Goal: Transaction & Acquisition: Purchase product/service

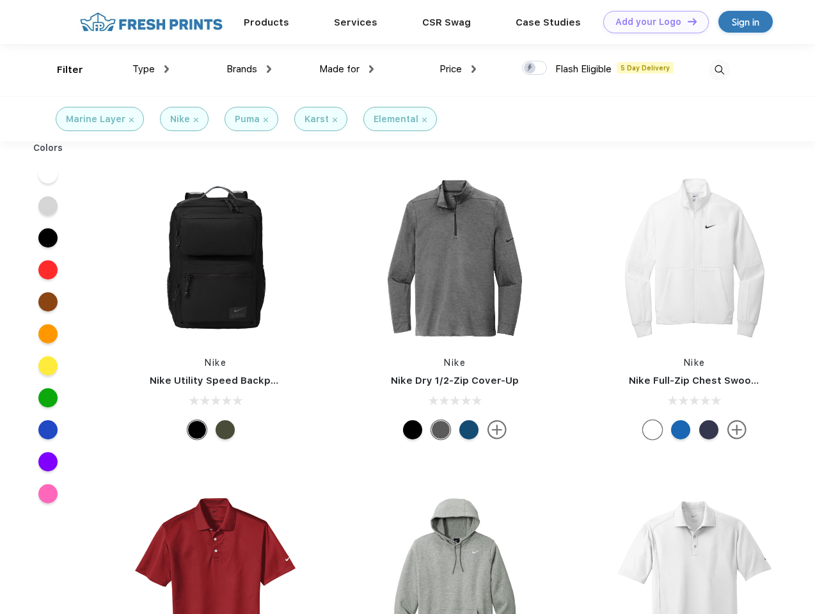
scroll to position [1, 0]
click at [652, 22] on link "Add your Logo Design Tool" at bounding box center [657, 22] width 106 height 22
click at [0, 0] on div "Design Tool" at bounding box center [0, 0] width 0 height 0
click at [687, 21] on link "Add your Logo Design Tool" at bounding box center [657, 22] width 106 height 22
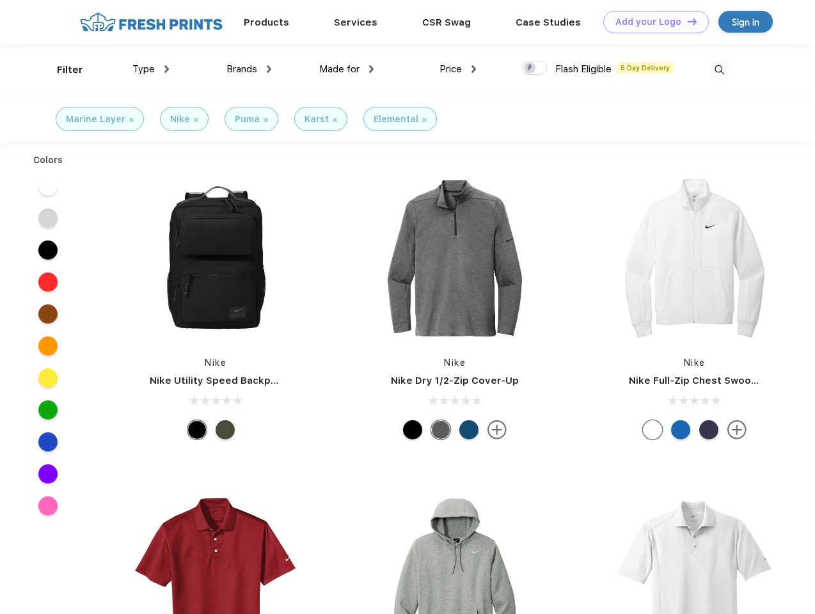
click at [61, 70] on div "Filter" at bounding box center [70, 70] width 26 height 15
click at [151, 69] on span "Type" at bounding box center [143, 69] width 22 height 12
click at [249, 69] on span "Brands" at bounding box center [242, 69] width 31 height 12
click at [347, 69] on span "Made for" at bounding box center [339, 69] width 40 height 12
click at [458, 69] on span "Price" at bounding box center [451, 69] width 22 height 12
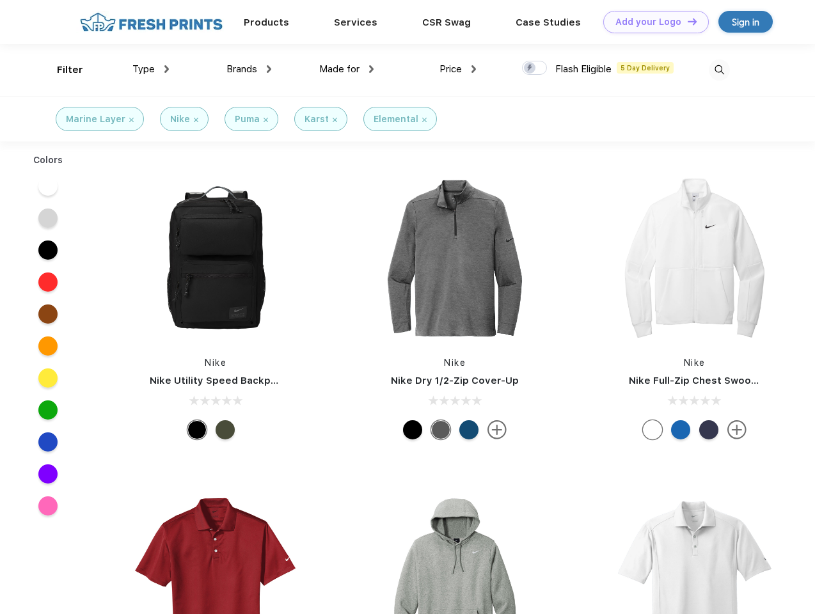
click at [535, 68] on div at bounding box center [534, 68] width 25 height 14
click at [531, 68] on input "checkbox" at bounding box center [526, 64] width 8 height 8
click at [719, 70] on img at bounding box center [719, 70] width 21 height 21
